Goal: Task Accomplishment & Management: Manage account settings

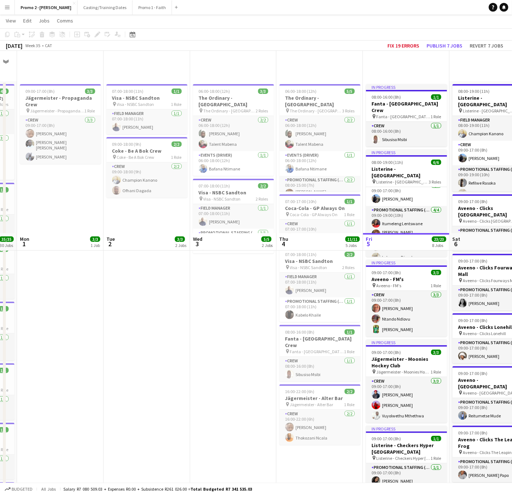
scroll to position [326, 0]
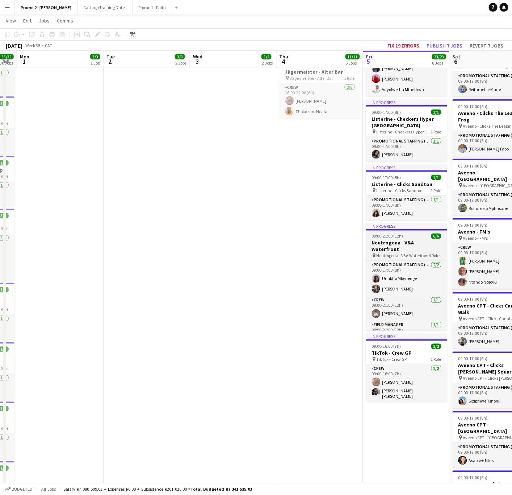
click at [410, 240] on h3 "Neutrogena - V&A Waterfront" at bounding box center [406, 246] width 81 height 13
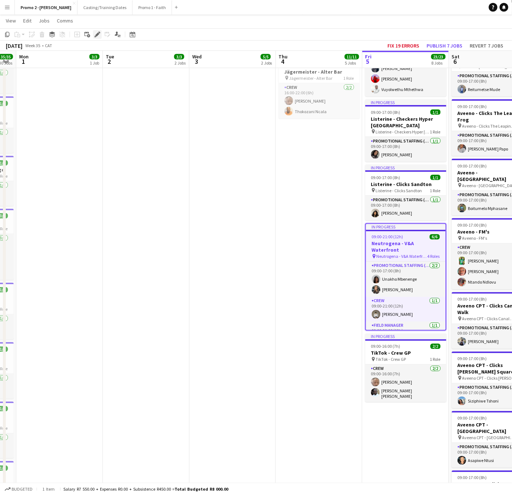
click at [93, 34] on div "Edit" at bounding box center [97, 34] width 9 height 9
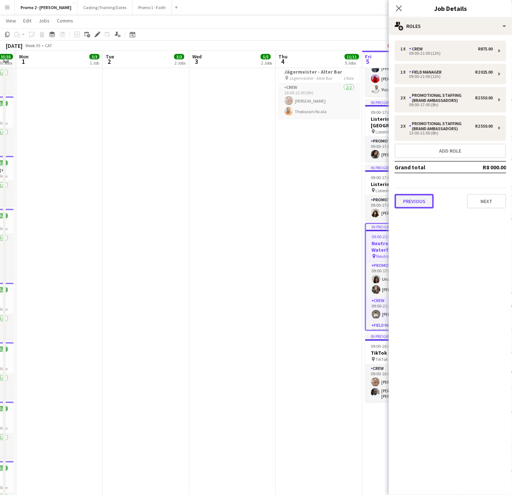
click at [425, 202] on button "Previous" at bounding box center [414, 201] width 39 height 14
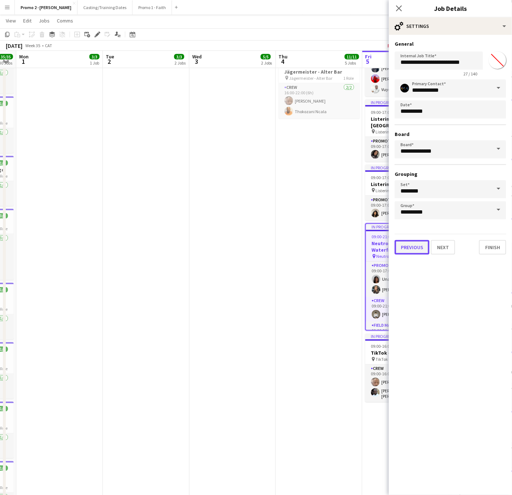
click at [419, 244] on button "Previous" at bounding box center [412, 247] width 35 height 14
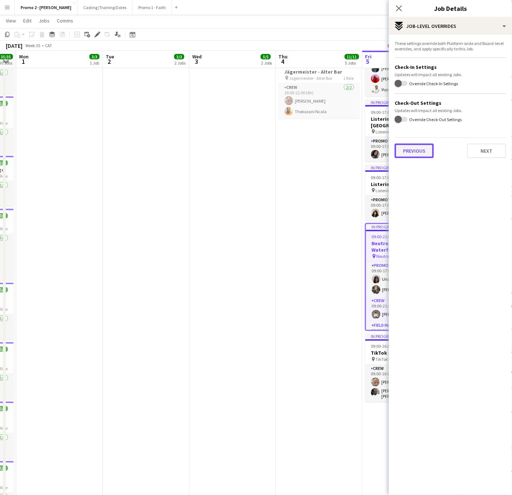
click at [414, 150] on button "Previous" at bounding box center [414, 151] width 39 height 14
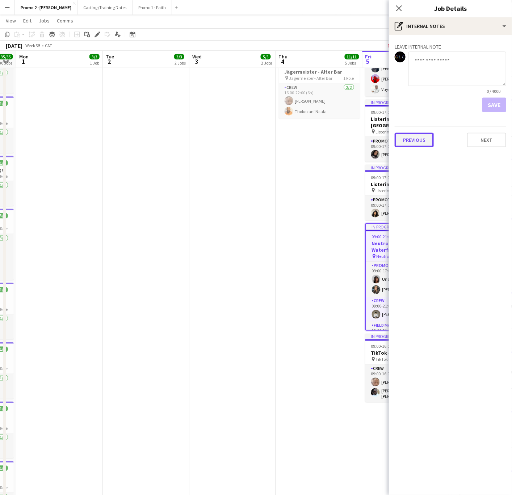
click at [416, 137] on button "Previous" at bounding box center [414, 140] width 39 height 14
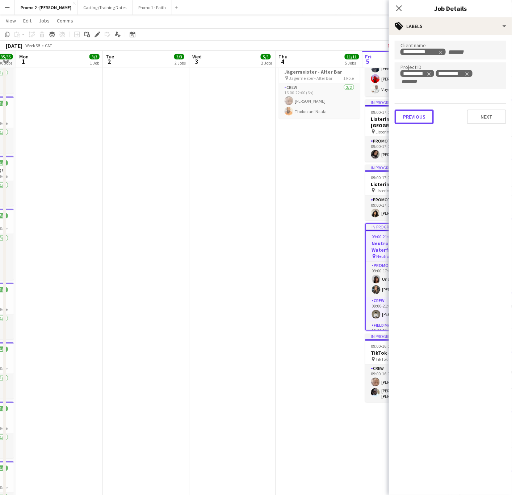
click at [423, 117] on button "Previous" at bounding box center [414, 116] width 39 height 14
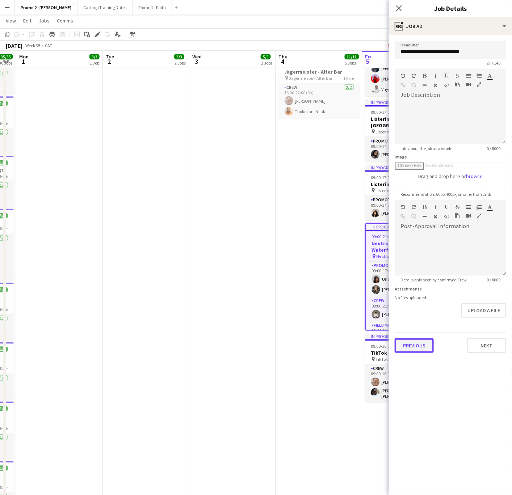
scroll to position [0, 0]
click at [411, 341] on button "Previous" at bounding box center [414, 345] width 39 height 14
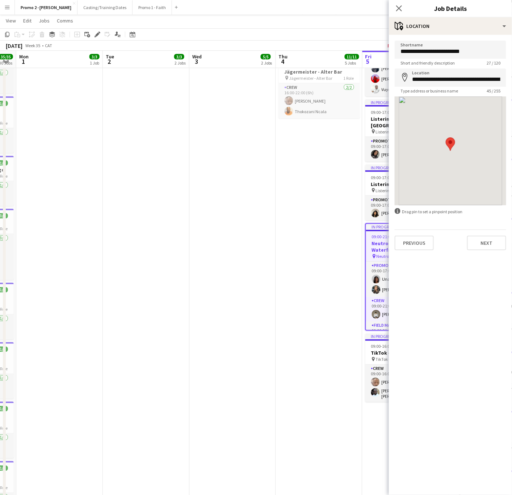
click at [418, 250] on div "**********" at bounding box center [450, 145] width 123 height 221
click at [416, 240] on button "Previous" at bounding box center [414, 243] width 39 height 14
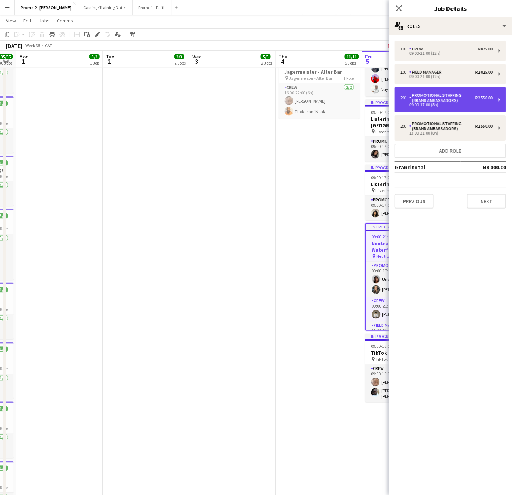
click at [441, 96] on div "Promotional Staffing (Brand Ambassadors)" at bounding box center [443, 98] width 66 height 10
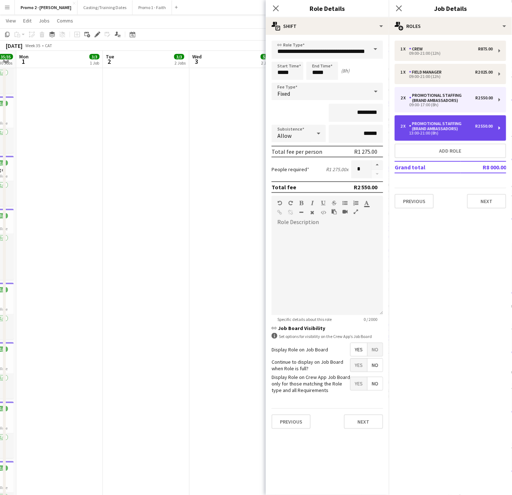
click at [434, 124] on div "Promotional Staffing (Brand Ambassadors)" at bounding box center [443, 126] width 66 height 10
type input "*****"
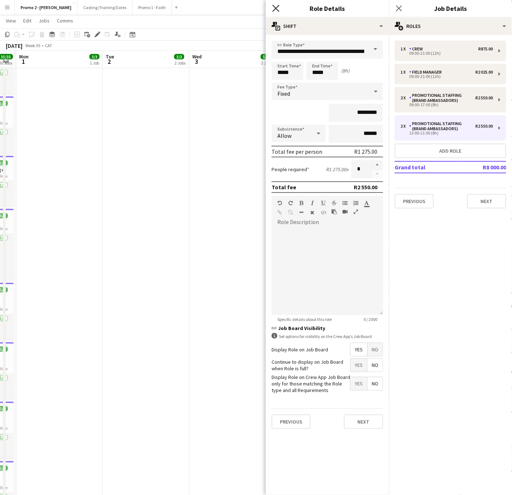
click at [273, 8] on icon "Close pop-in" at bounding box center [276, 8] width 7 height 7
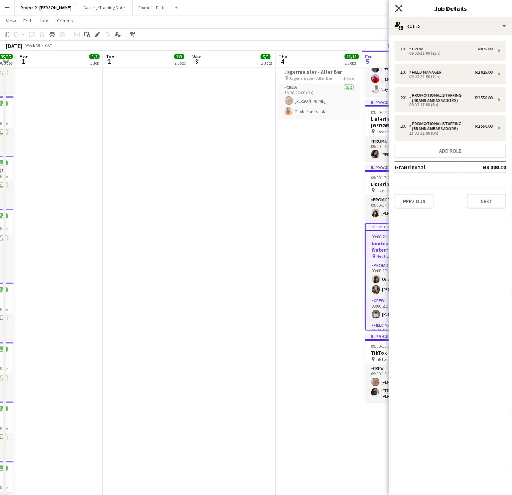
click at [398, 10] on icon at bounding box center [399, 8] width 7 height 7
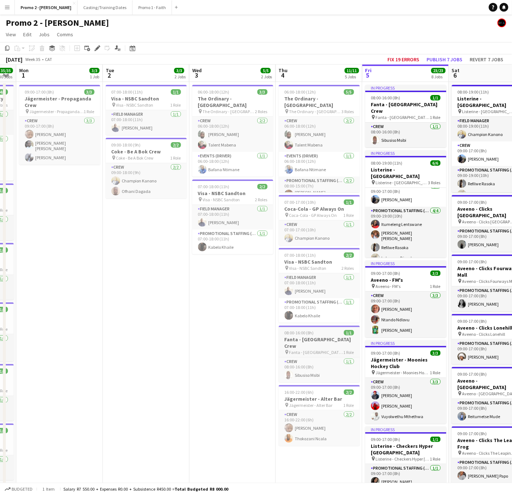
click at [324, 349] on span "Fanta - [GEOGRAPHIC_DATA] Crew" at bounding box center [317, 351] width 54 height 5
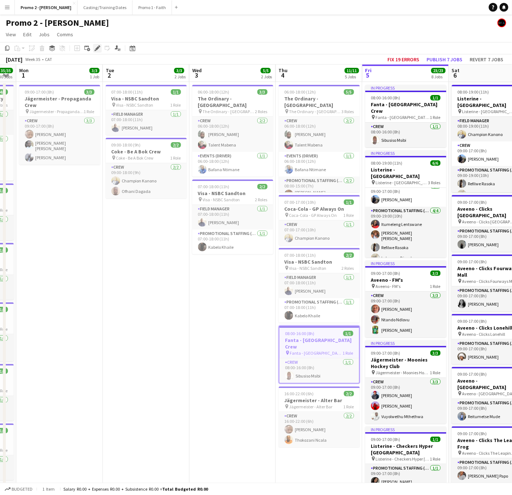
click at [96, 48] on icon "Edit" at bounding box center [98, 48] width 6 height 6
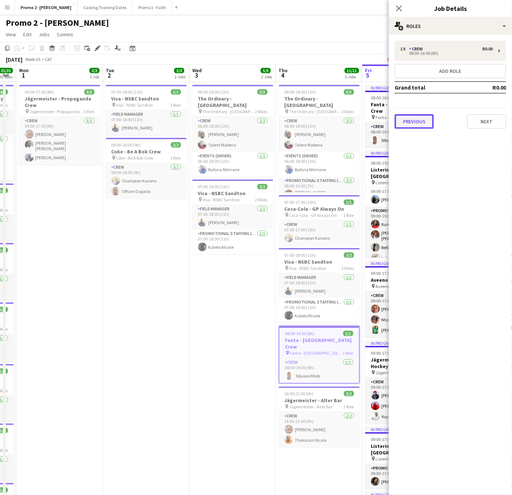
click at [416, 119] on button "Previous" at bounding box center [414, 121] width 39 height 14
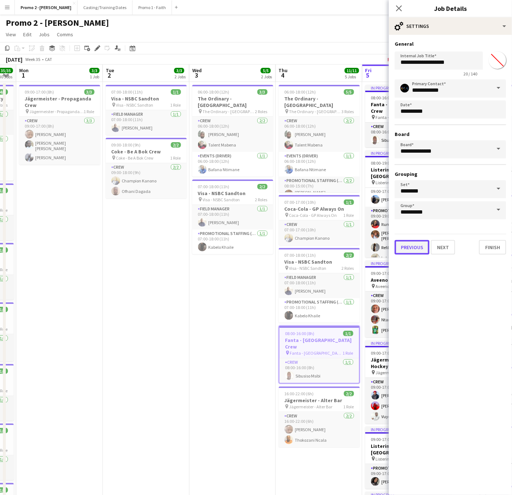
click at [408, 247] on button "Previous" at bounding box center [412, 247] width 35 height 14
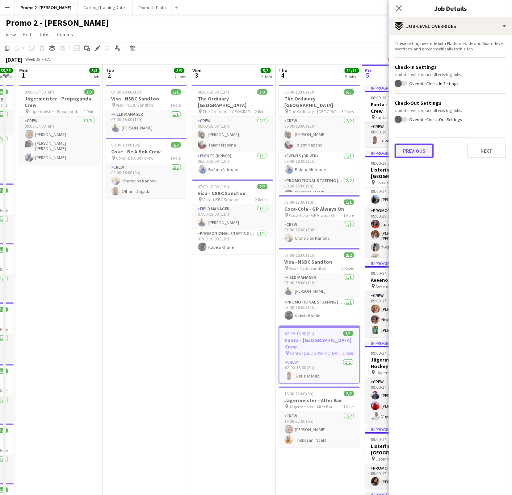
click at [408, 146] on button "Previous" at bounding box center [414, 151] width 39 height 14
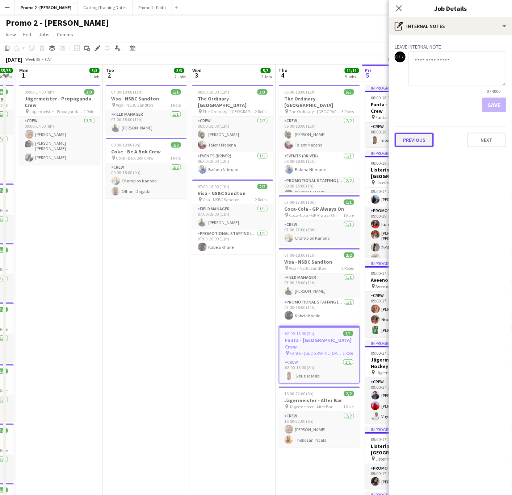
click at [409, 140] on button "Previous" at bounding box center [414, 140] width 39 height 14
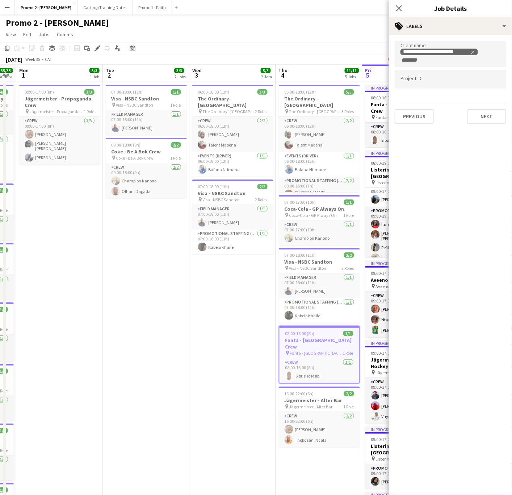
click at [433, 80] on input "Type to search project ID labels..." at bounding box center [451, 79] width 100 height 7
type input "*********"
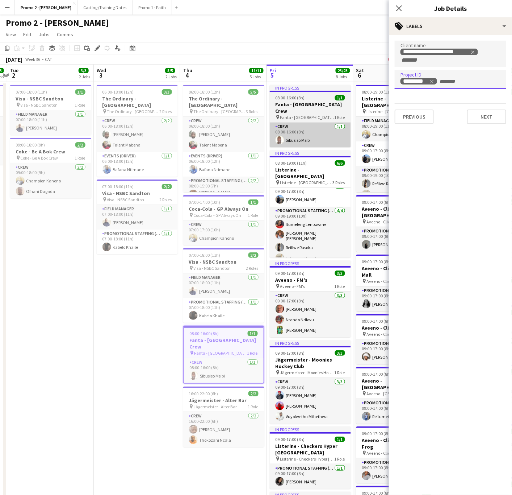
scroll to position [0, 266]
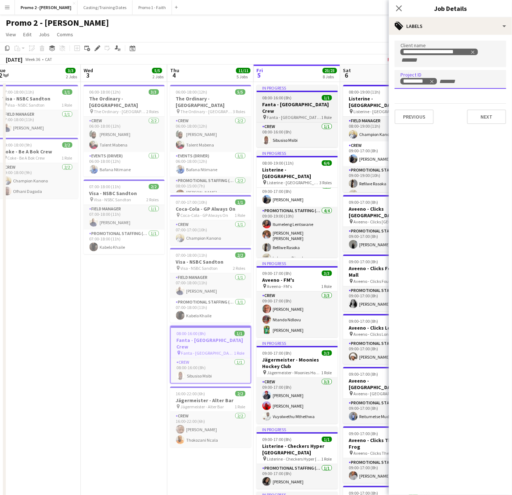
click at [299, 100] on div "08:00-16:00 (8h) 1/1" at bounding box center [297, 97] width 81 height 5
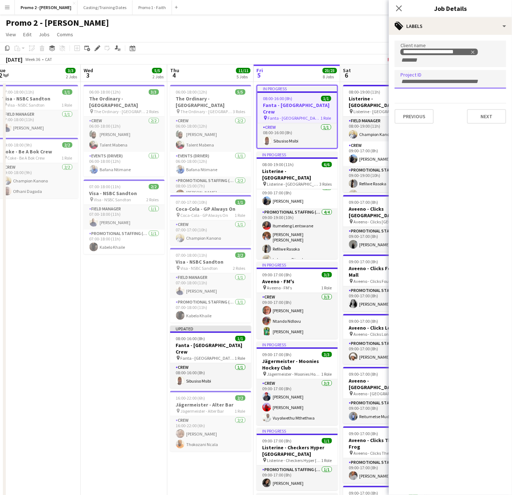
click at [424, 81] on input "Type to search project ID labels..." at bounding box center [451, 81] width 100 height 7
type input "*********"
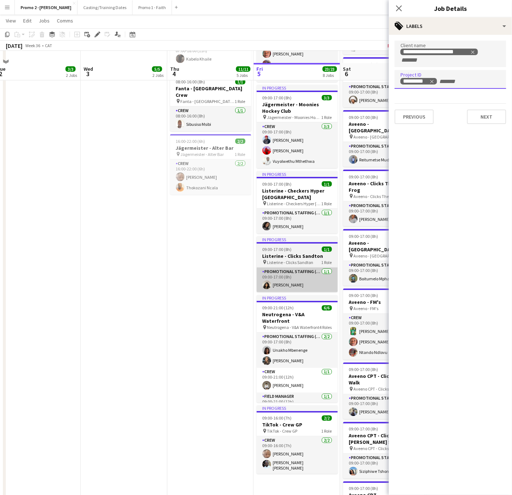
scroll to position [272, 0]
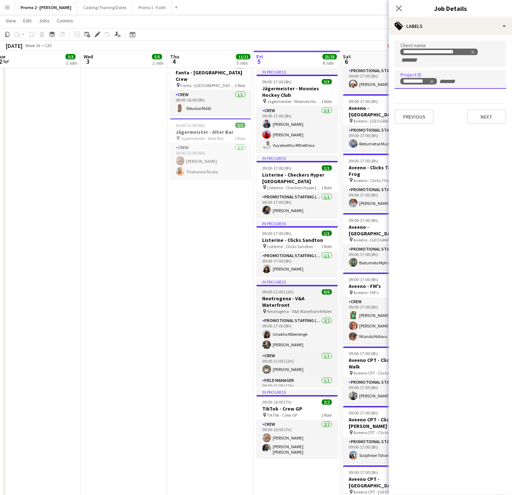
click at [287, 289] on span "09:00-21:00 (12h)" at bounding box center [279, 291] width 32 height 5
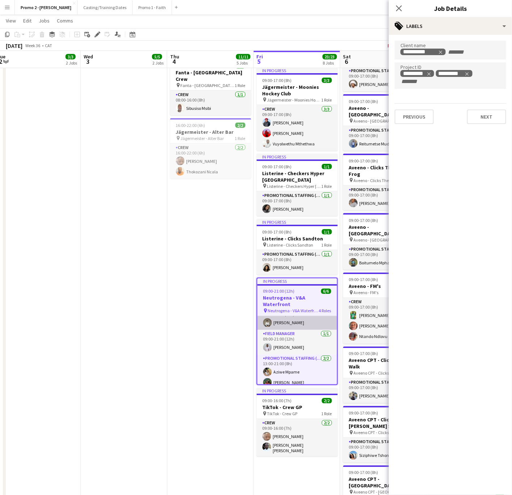
scroll to position [0, 0]
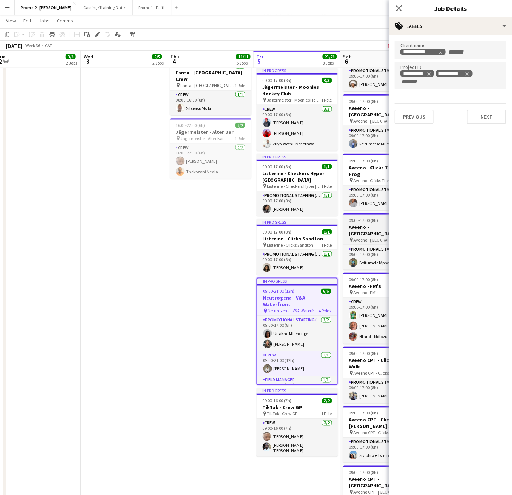
click at [289, 351] on app-card-role "Crew [DATE] 09:00-21:00 (12h) [PERSON_NAME]" at bounding box center [298, 363] width 80 height 25
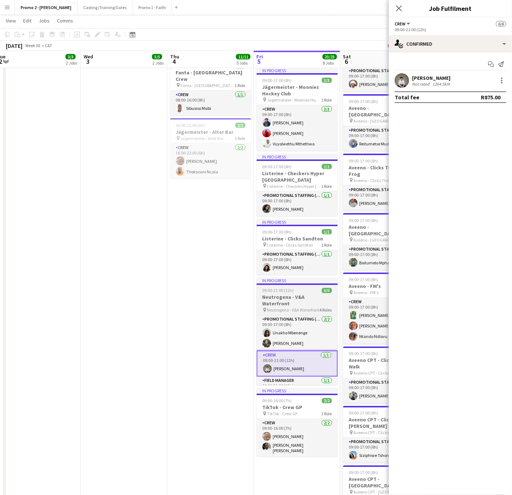
click at [283, 295] on h3 "Neutrogena - V&A Waterfront" at bounding box center [297, 300] width 81 height 13
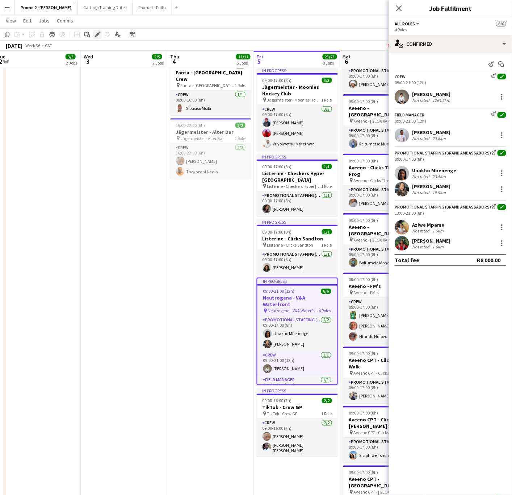
click at [99, 35] on icon "Edit" at bounding box center [98, 35] width 6 height 6
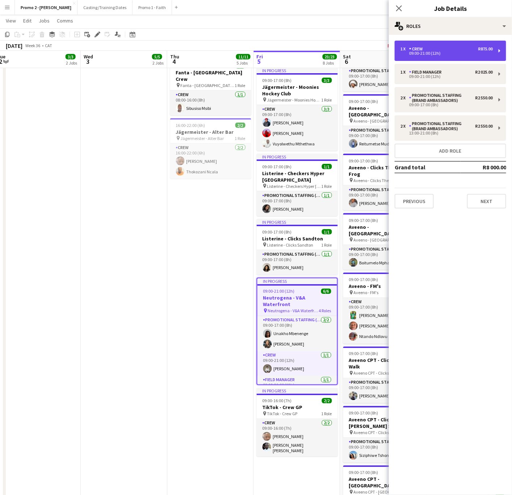
click at [432, 51] on div "09:00-21:00 (12h)" at bounding box center [447, 53] width 92 height 4
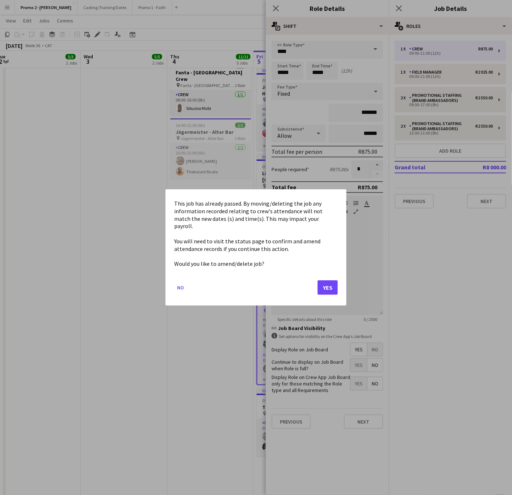
click at [290, 71] on div at bounding box center [256, 247] width 512 height 495
click at [325, 289] on button "Yes" at bounding box center [328, 287] width 20 height 14
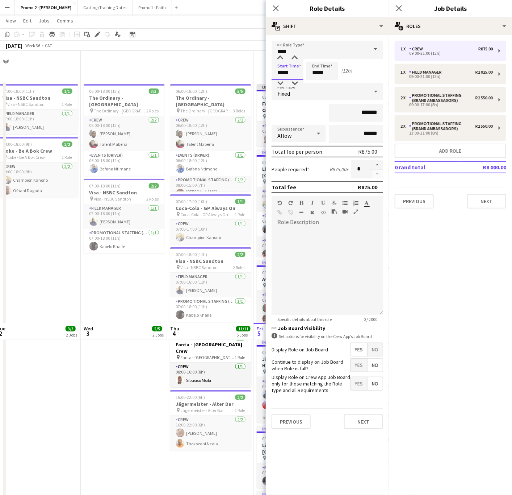
scroll to position [272, 0]
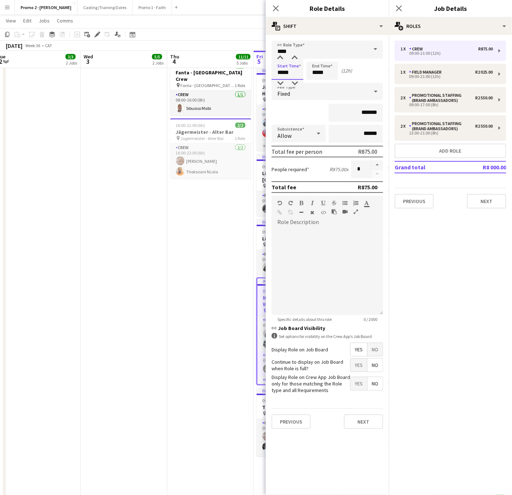
click at [285, 65] on input "*****" at bounding box center [288, 71] width 32 height 18
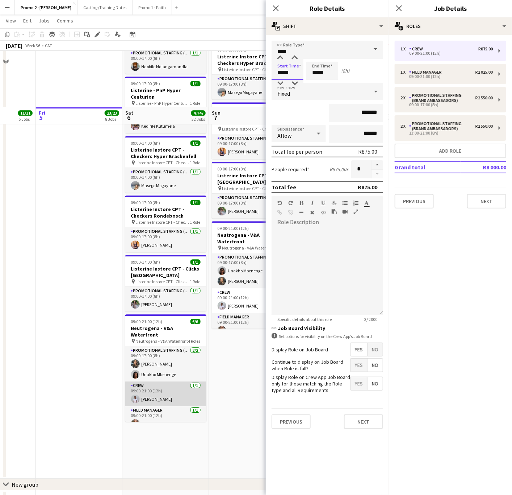
scroll to position [1740, 0]
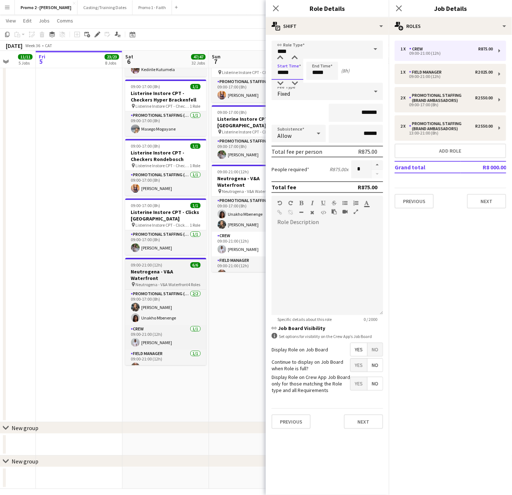
type input "*****"
click at [160, 268] on h3 "Neutrogena - V&A Waterfront" at bounding box center [165, 274] width 81 height 13
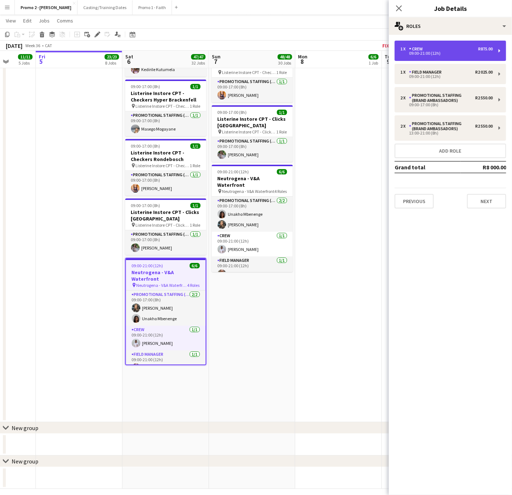
click at [449, 50] on div "1 x Crew R875.00" at bounding box center [447, 48] width 92 height 5
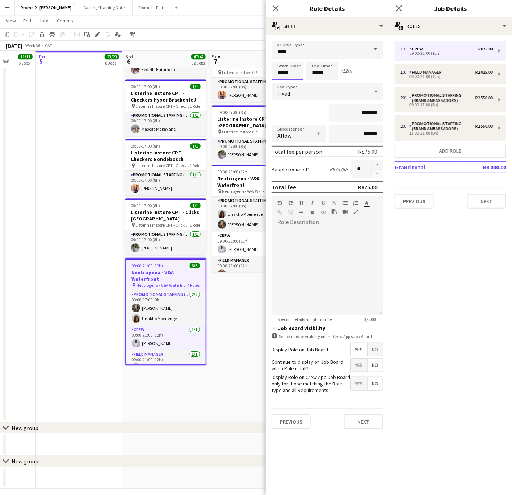
click at [289, 72] on input "*****" at bounding box center [288, 71] width 32 height 18
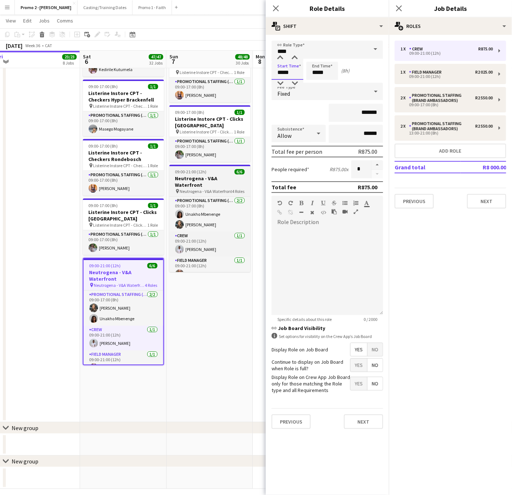
scroll to position [0, 278]
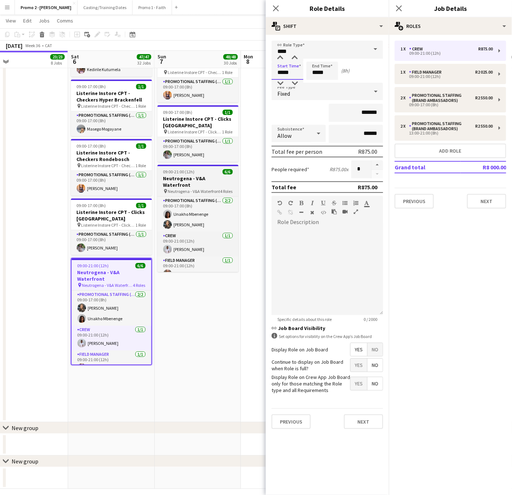
type input "*****"
click at [193, 175] on h3 "Neutrogena - V&A Waterfront" at bounding box center [198, 181] width 81 height 13
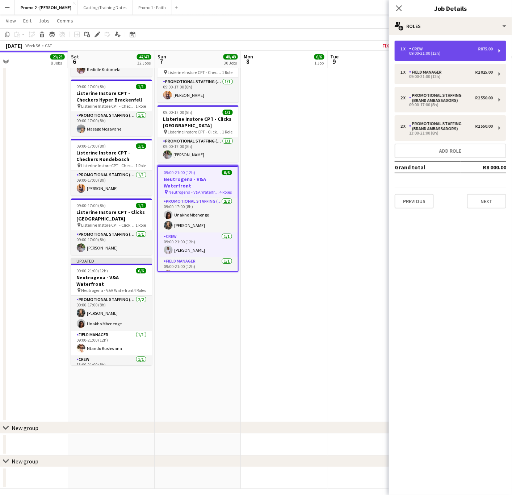
click at [449, 42] on div "1 x Crew R875.00 09:00-21:00 (12h)" at bounding box center [451, 51] width 112 height 20
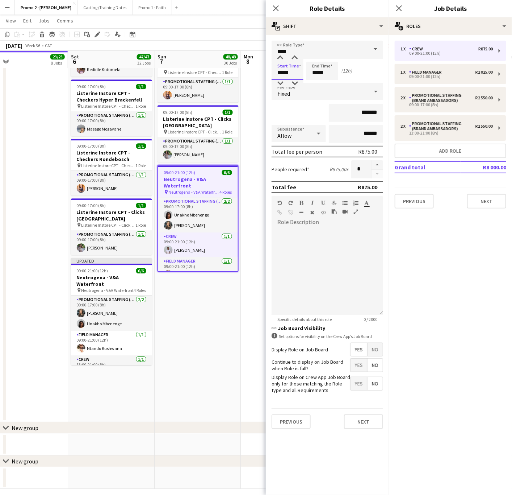
click at [288, 63] on input "*****" at bounding box center [288, 71] width 32 height 18
type input "*****"
click at [276, 7] on icon "Close pop-in" at bounding box center [276, 8] width 7 height 7
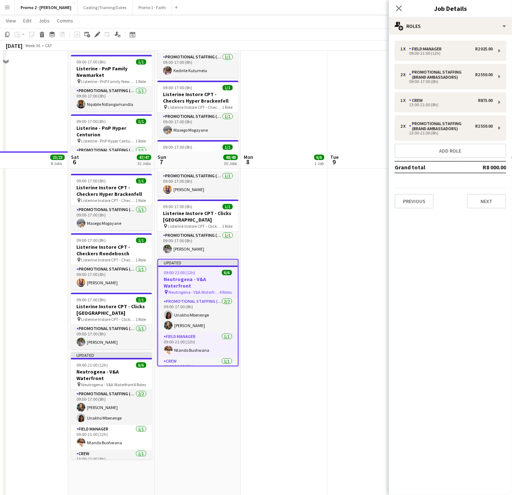
scroll to position [1745, 0]
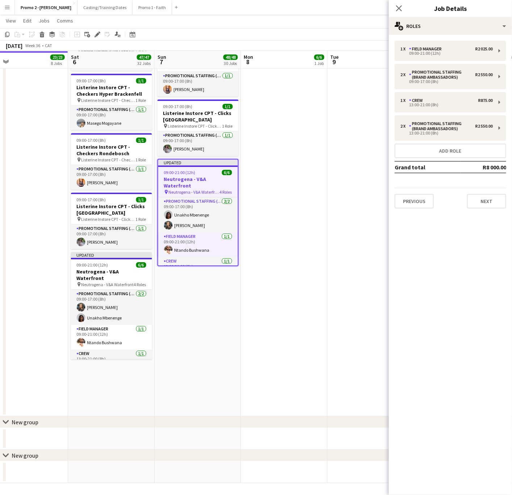
click at [12, 7] on button "Menu" at bounding box center [7, 7] width 14 height 14
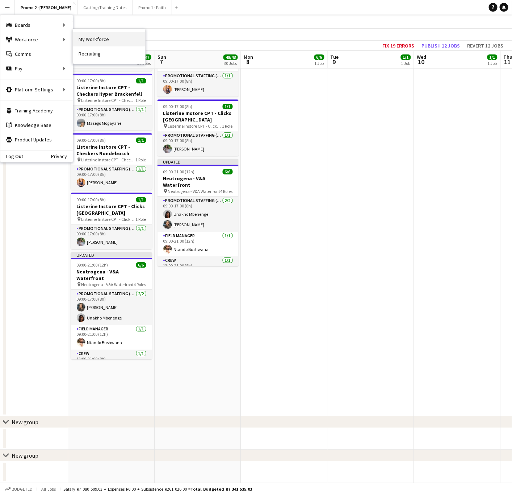
click at [98, 40] on link "My Workforce" at bounding box center [109, 39] width 72 height 14
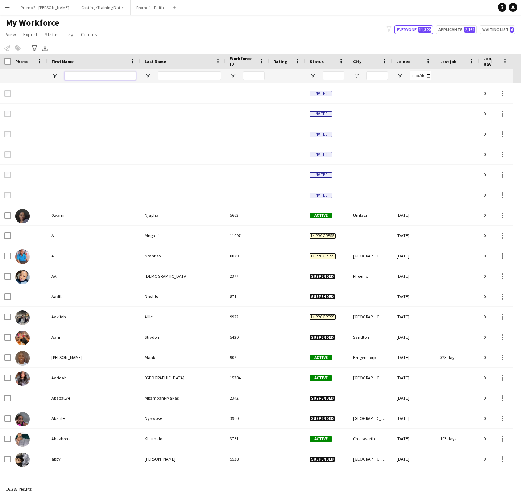
click at [81, 76] on input "First Name Filter Input" at bounding box center [100, 75] width 71 height 9
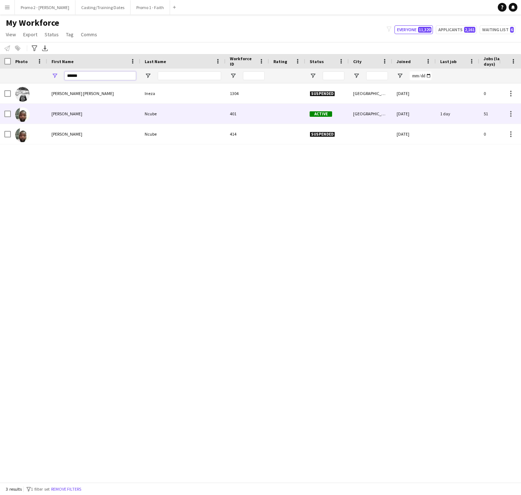
type input "******"
click at [267, 108] on div "401" at bounding box center [246, 114] width 43 height 20
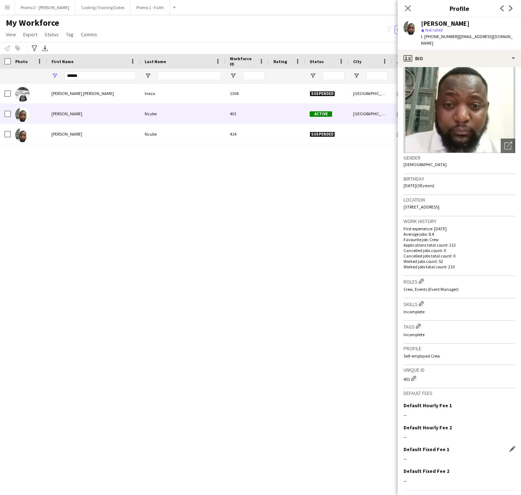
scroll to position [42, 0]
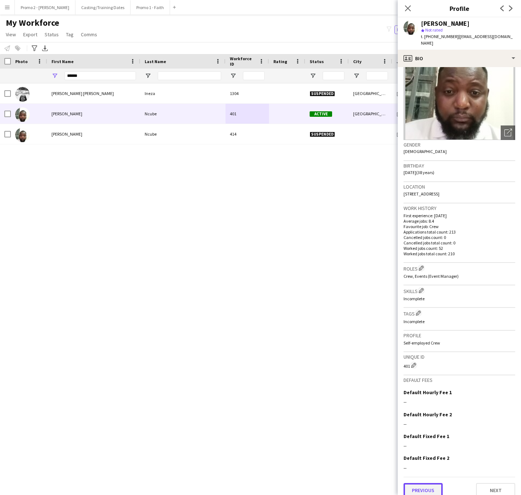
click at [426, 483] on button "Previous" at bounding box center [422, 490] width 39 height 14
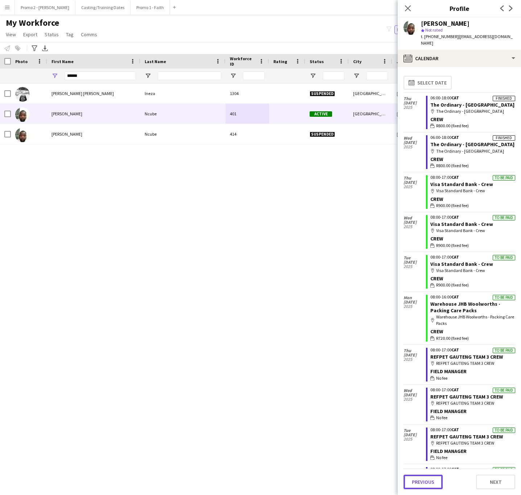
click at [426, 479] on button "Previous" at bounding box center [422, 481] width 39 height 14
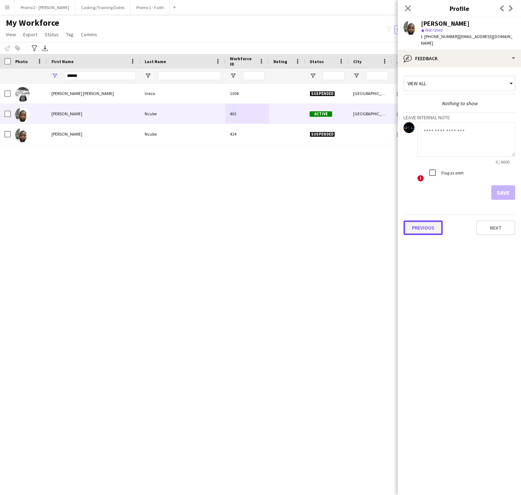
click at [411, 220] on button "Previous" at bounding box center [422, 227] width 39 height 14
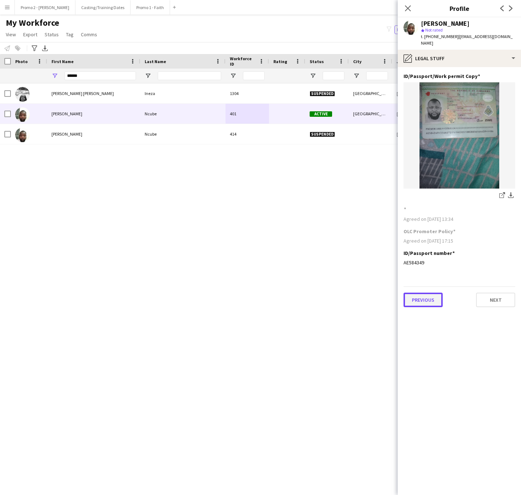
click at [418, 292] on button "Previous" at bounding box center [422, 299] width 39 height 14
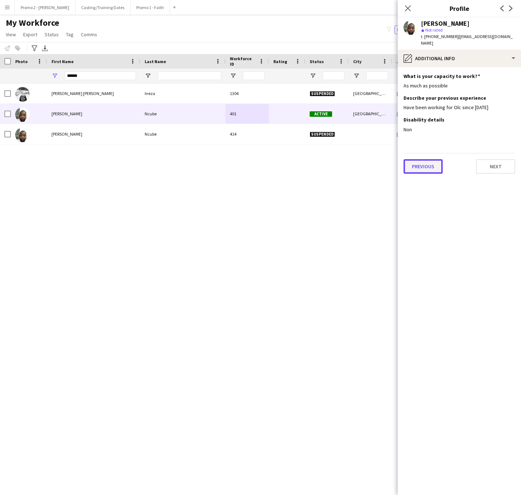
click at [427, 159] on button "Previous" at bounding box center [422, 166] width 39 height 14
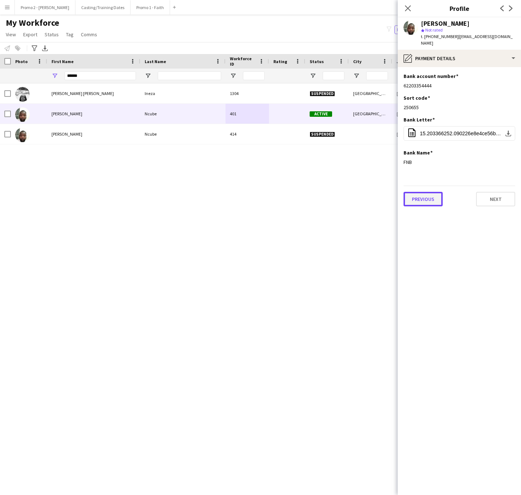
click at [424, 192] on button "Previous" at bounding box center [422, 199] width 39 height 14
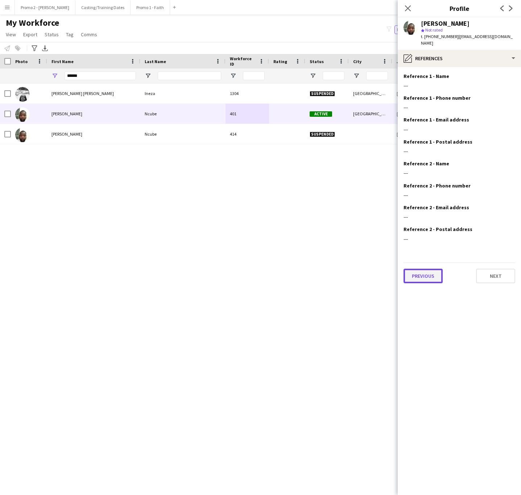
click at [425, 269] on button "Previous" at bounding box center [422, 276] width 39 height 14
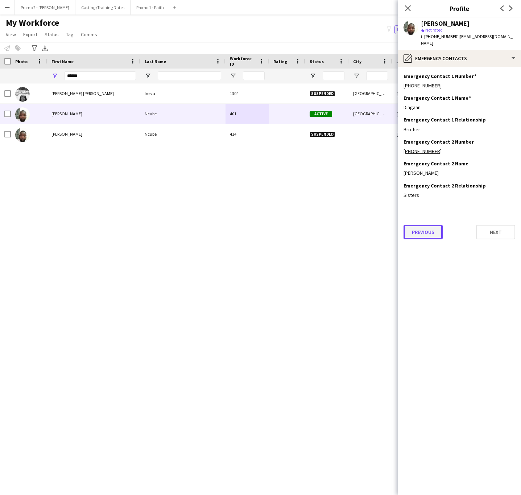
click at [412, 227] on button "Previous" at bounding box center [422, 232] width 39 height 14
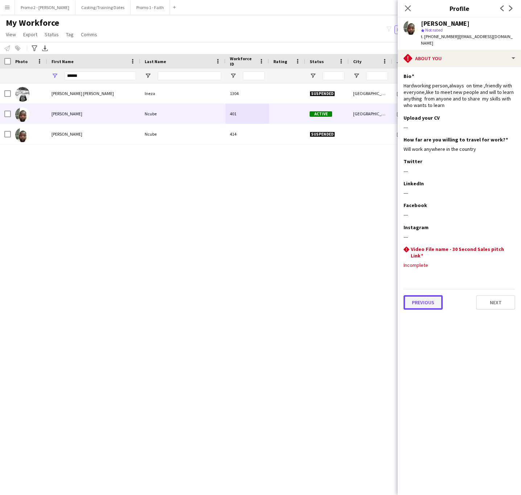
click at [429, 295] on button "Previous" at bounding box center [422, 302] width 39 height 14
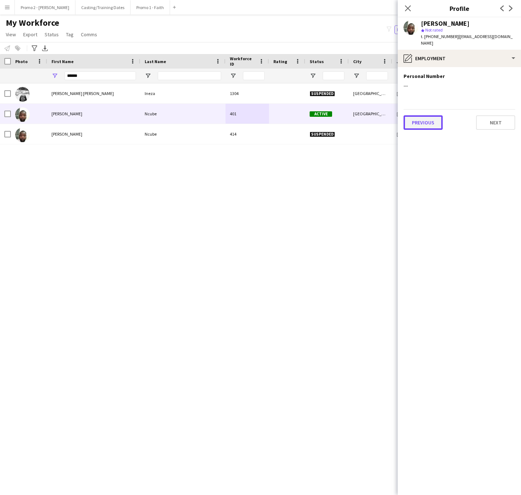
click at [419, 123] on div "Previous Next" at bounding box center [459, 119] width 112 height 21
click at [424, 121] on button "Previous" at bounding box center [422, 122] width 39 height 14
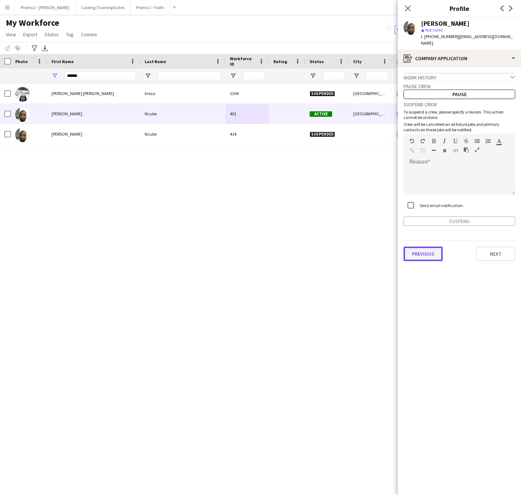
click at [433, 246] on button "Previous" at bounding box center [422, 253] width 39 height 14
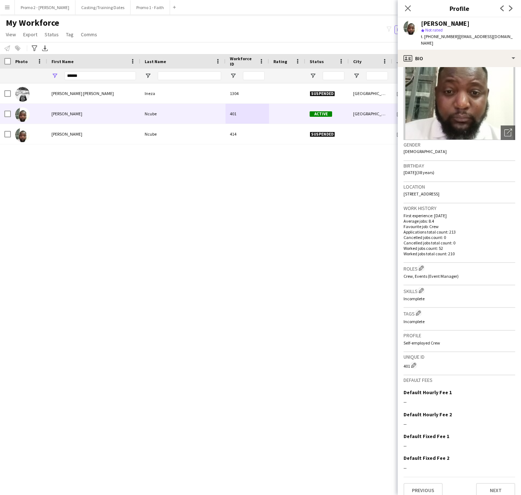
scroll to position [0, 0]
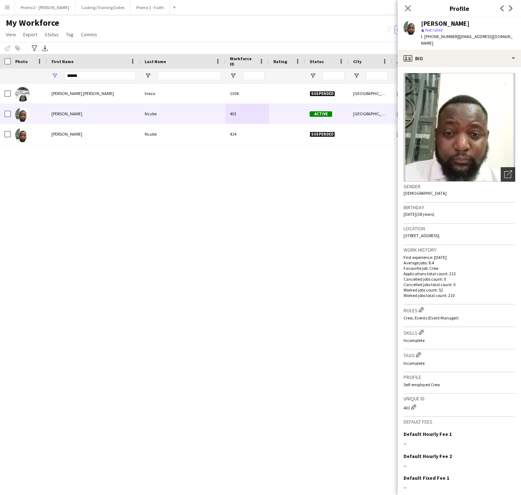
click at [501, 167] on div "Open photos pop-in" at bounding box center [508, 174] width 14 height 14
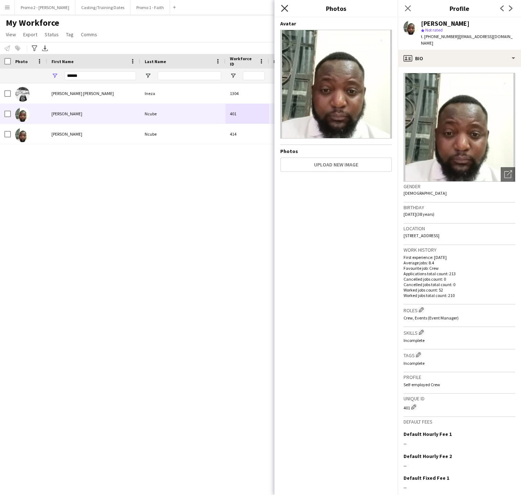
click at [284, 9] on icon at bounding box center [284, 8] width 7 height 7
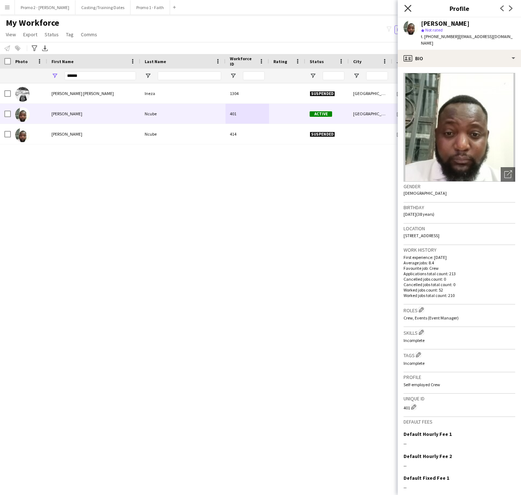
click at [406, 8] on icon "Close pop-in" at bounding box center [407, 8] width 7 height 7
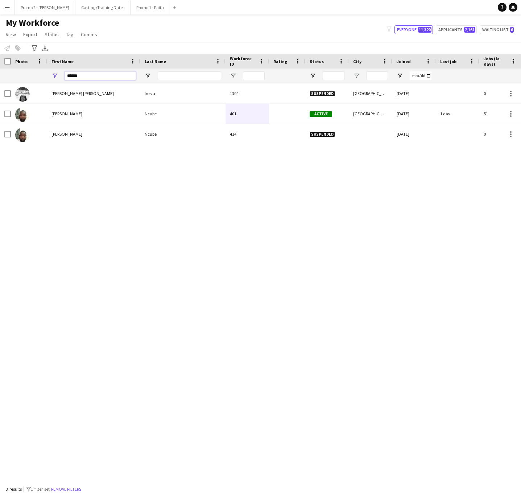
click at [103, 79] on input "******" at bounding box center [100, 75] width 71 height 9
